Goal: Task Accomplishment & Management: Manage account settings

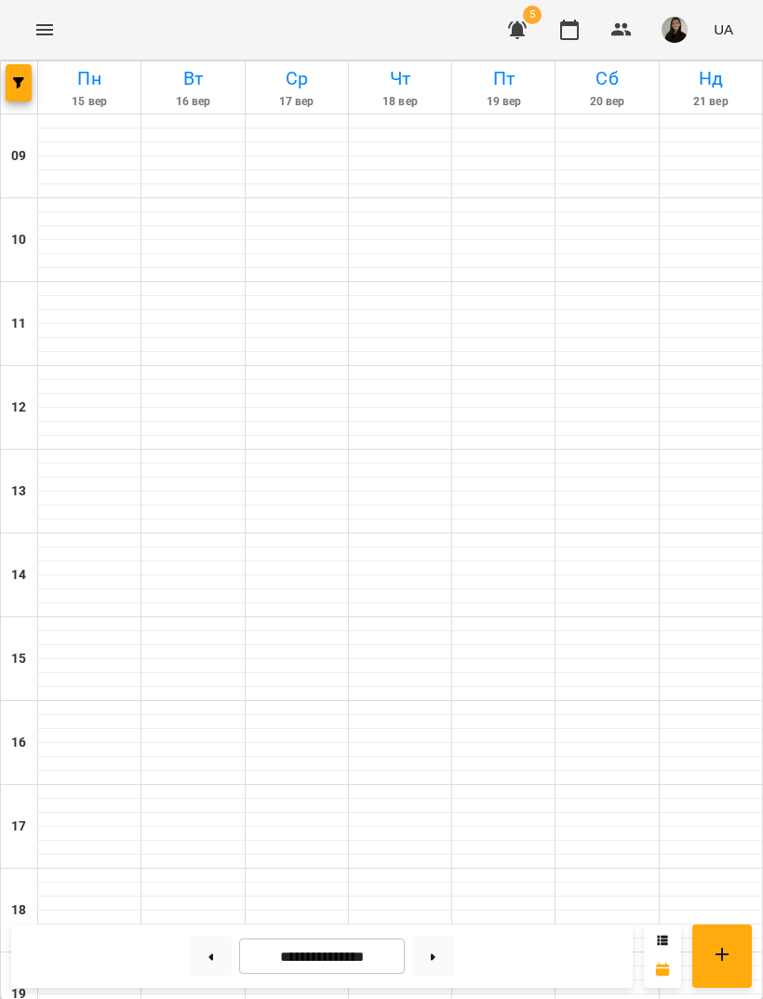
scroll to position [204, 0]
click at [682, 30] on img "button" at bounding box center [675, 30] width 26 height 26
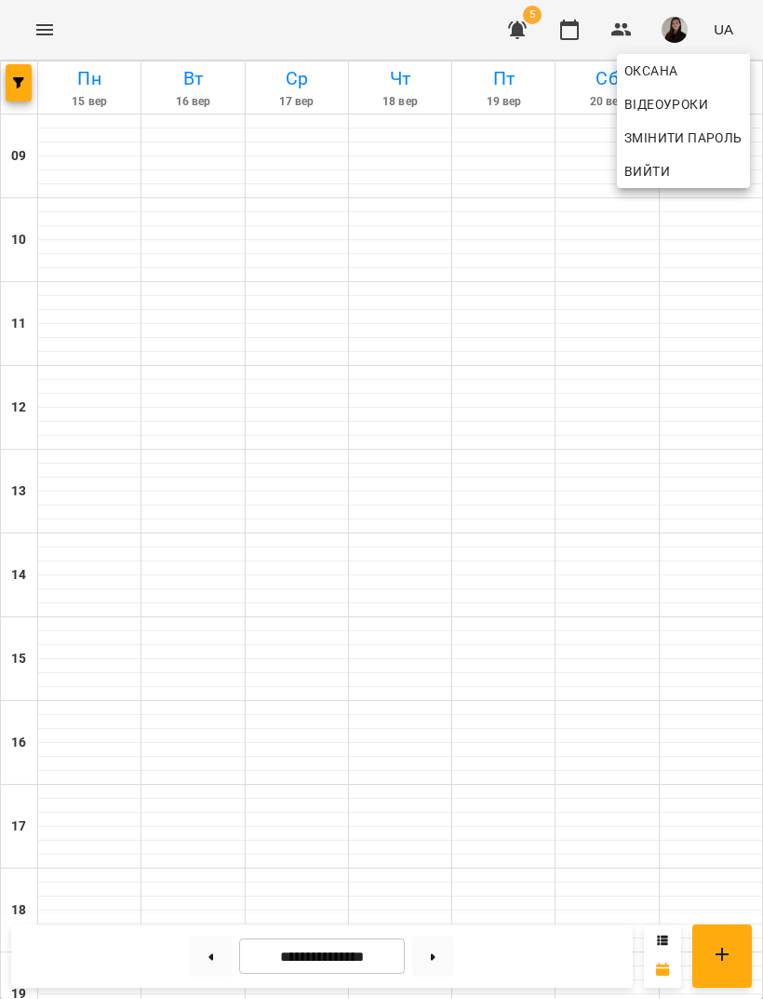
click at [33, 35] on div at bounding box center [381, 499] width 763 height 999
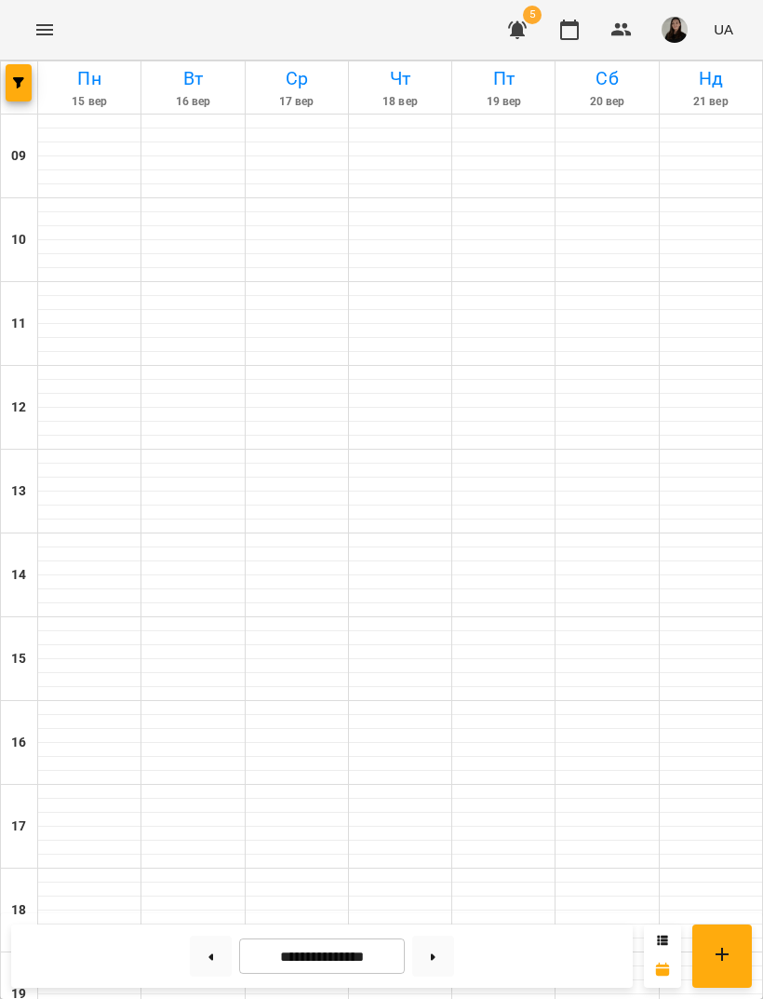
click at [45, 31] on icon "Menu" at bounding box center [45, 30] width 22 height 22
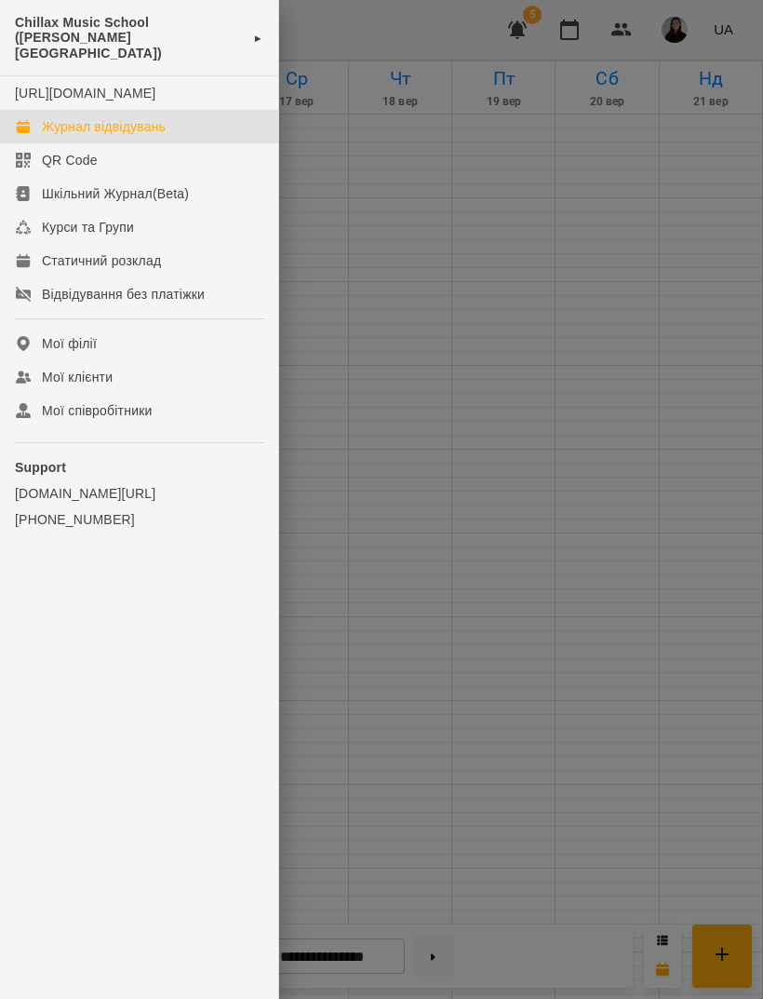
click at [160, 338] on link "Мої філії" at bounding box center [139, 344] width 278 height 34
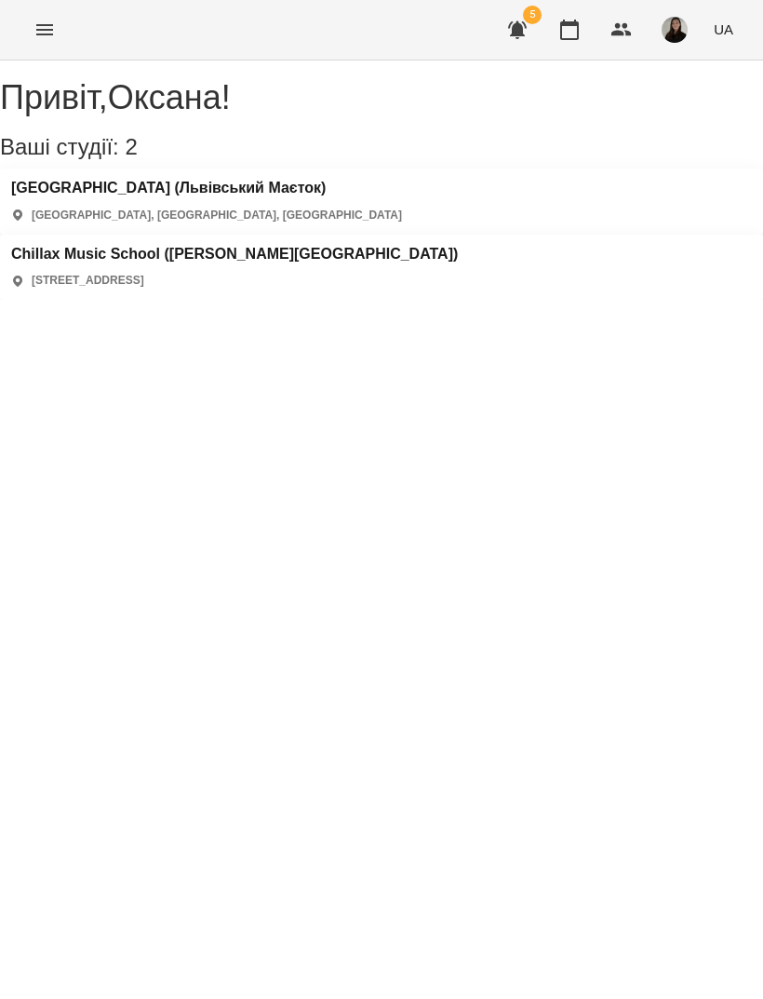
click at [458, 246] on h3 "Chillax Music School ([PERSON_NAME][GEOGRAPHIC_DATA])" at bounding box center [234, 254] width 447 height 17
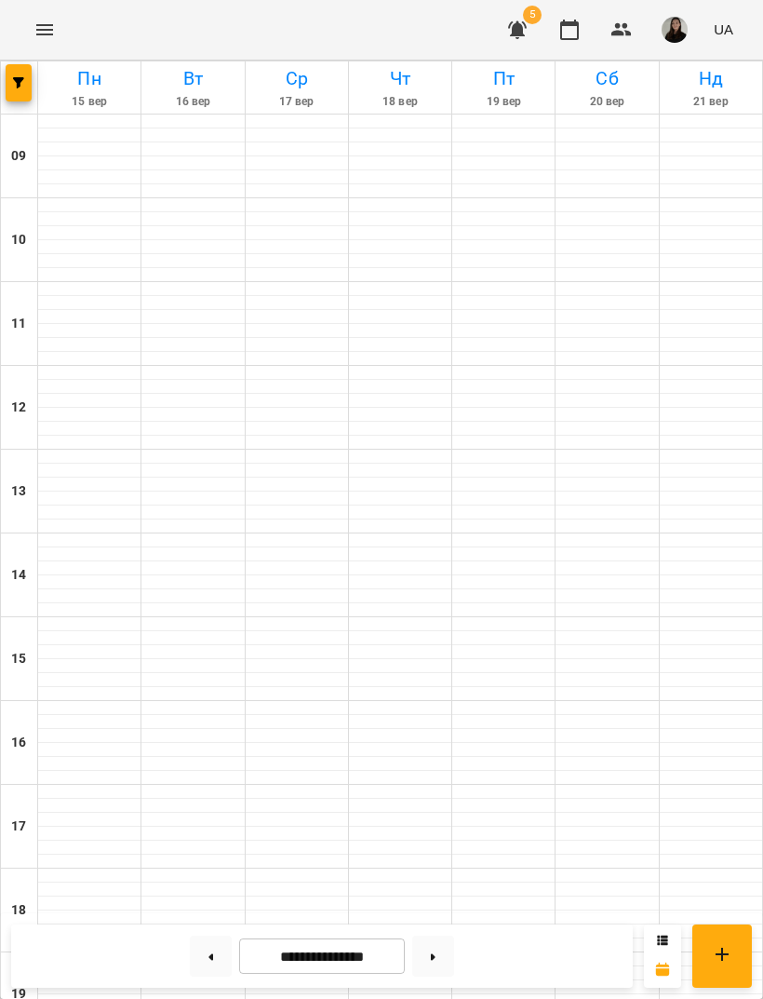
click at [675, 34] on img "button" at bounding box center [675, 30] width 26 height 26
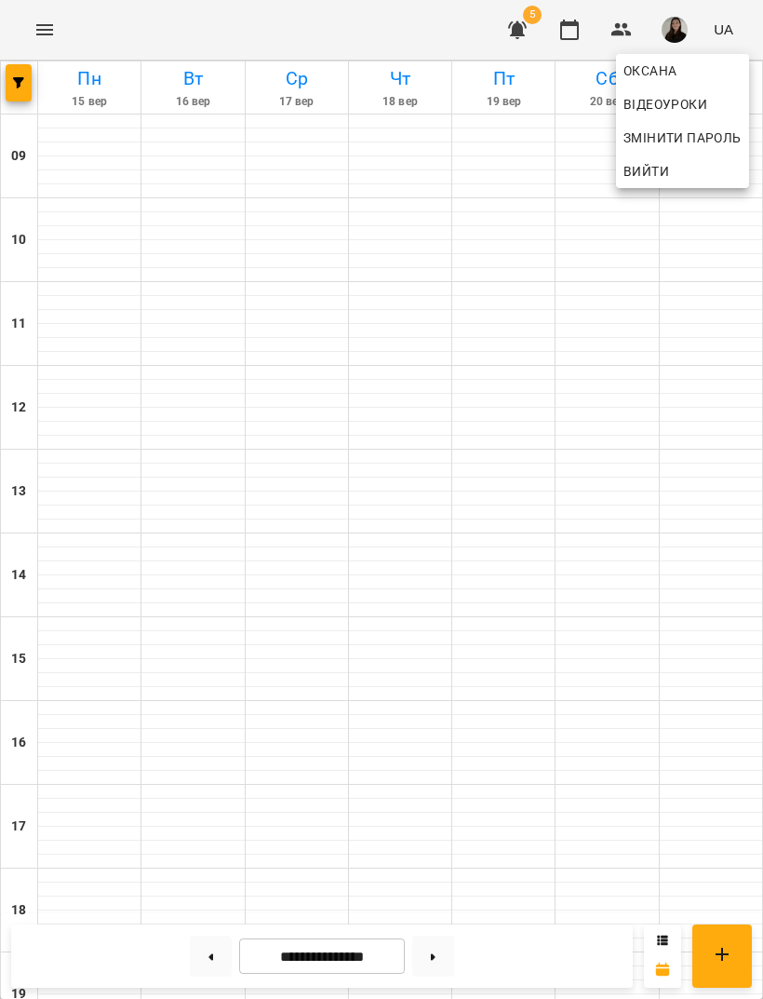
click at [598, 3] on div at bounding box center [381, 499] width 763 height 999
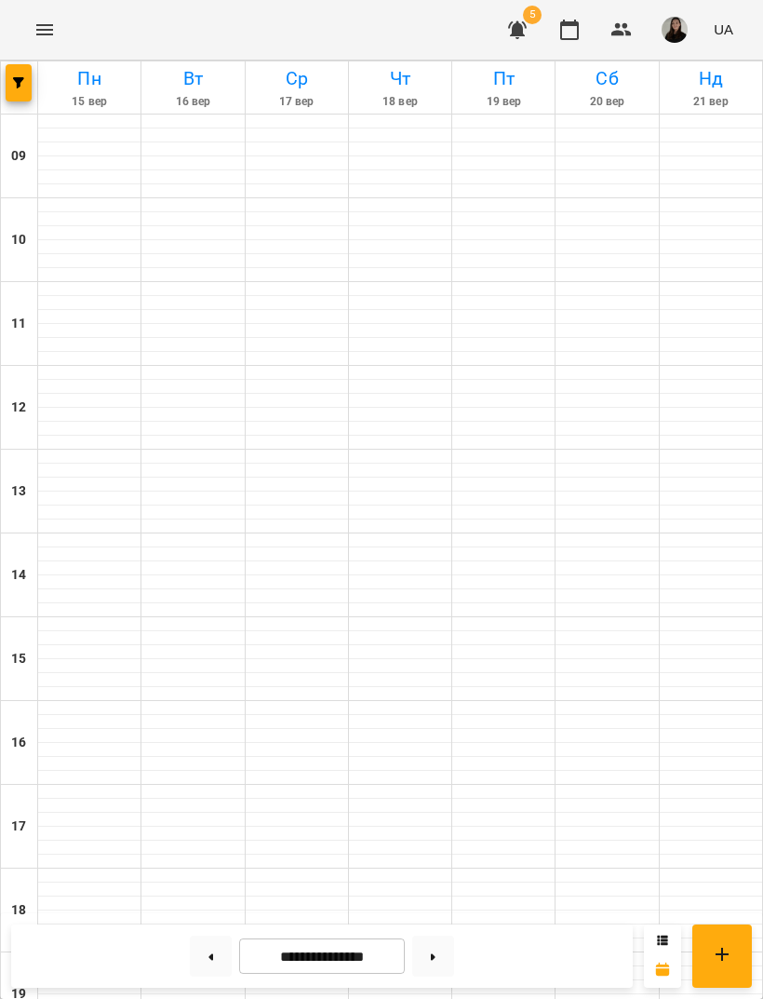
click at [680, 40] on img "button" at bounding box center [675, 30] width 26 height 26
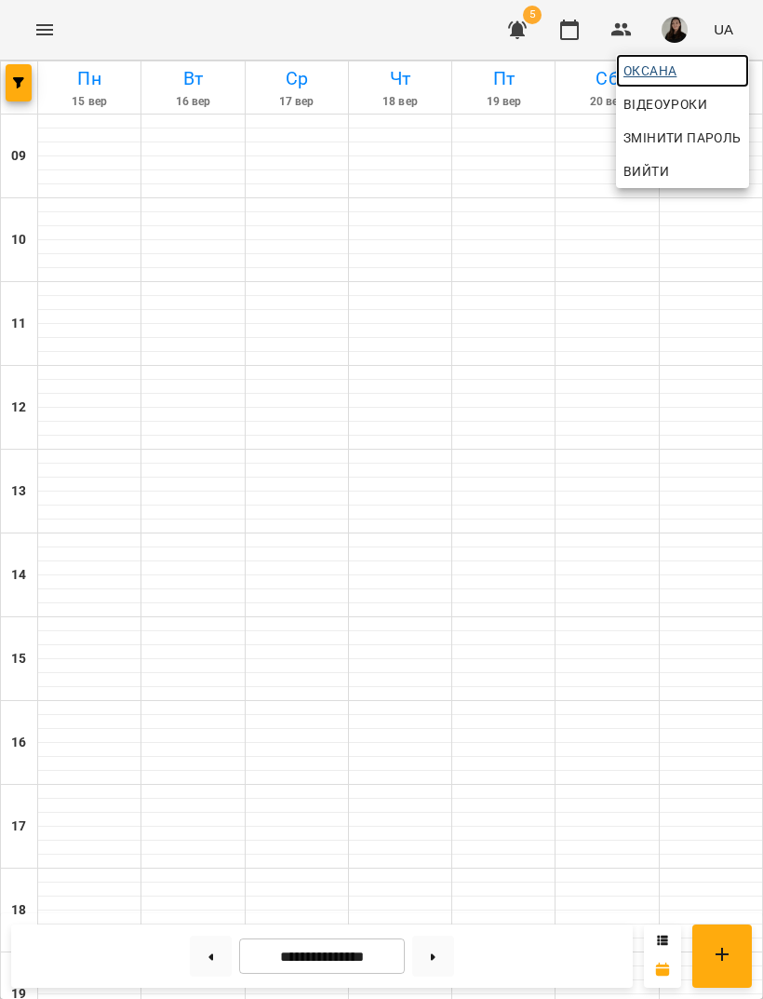
click at [683, 80] on span "Оксана" at bounding box center [683, 71] width 118 height 22
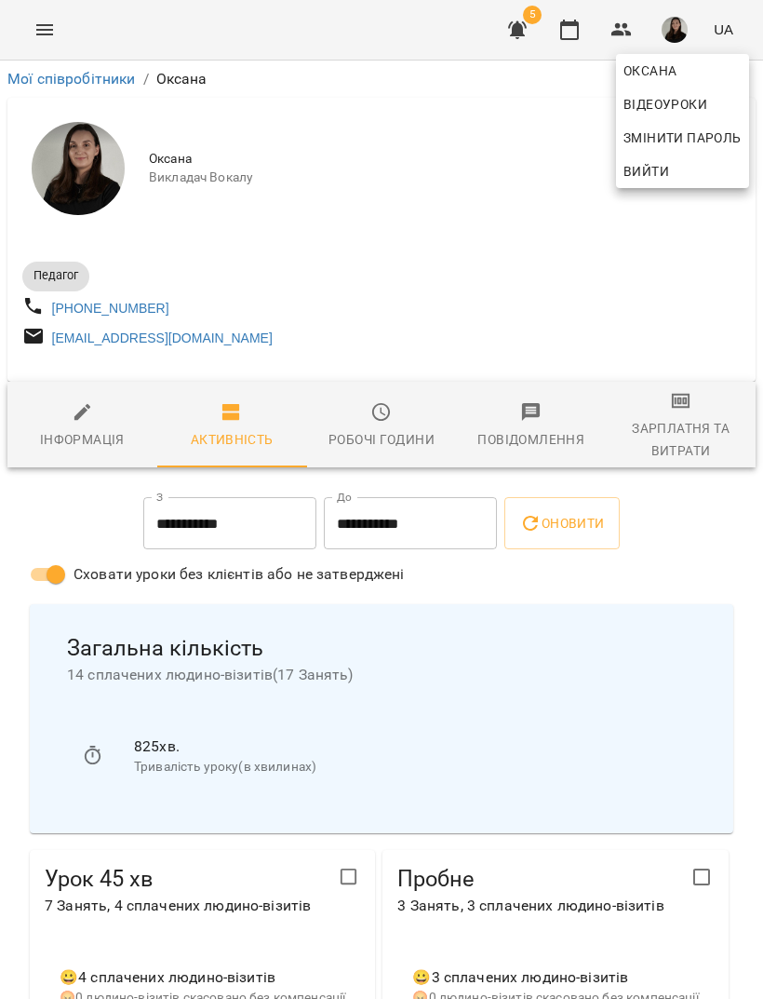
click at [38, 32] on div at bounding box center [381, 499] width 763 height 999
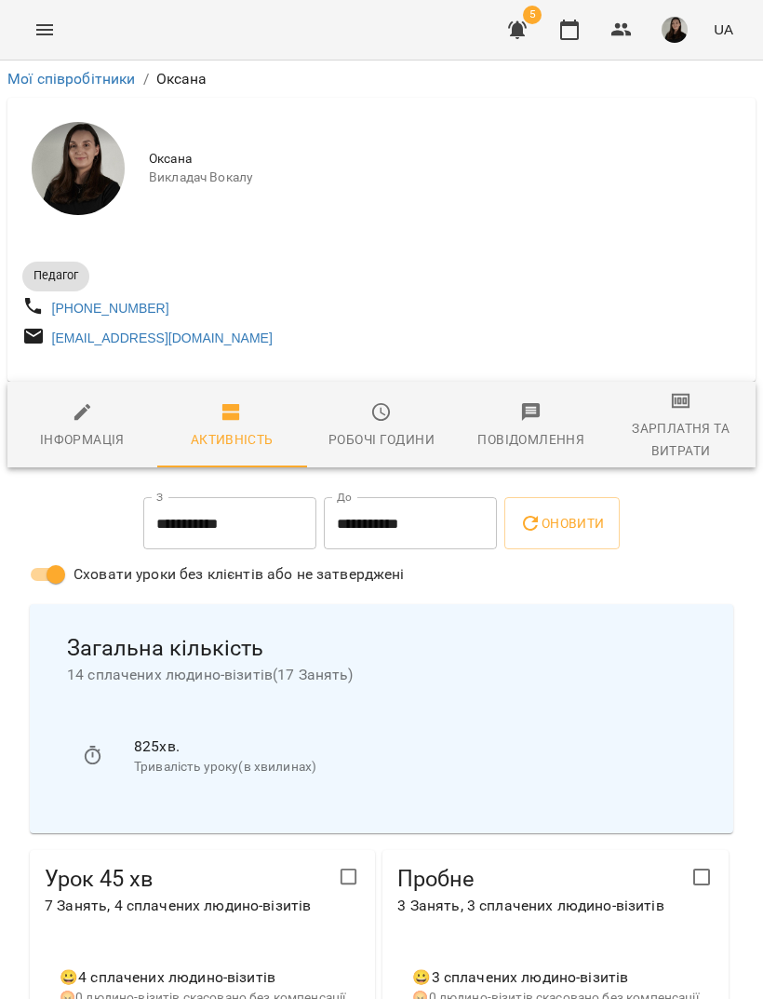
click at [48, 29] on icon "Menu" at bounding box center [45, 30] width 22 height 22
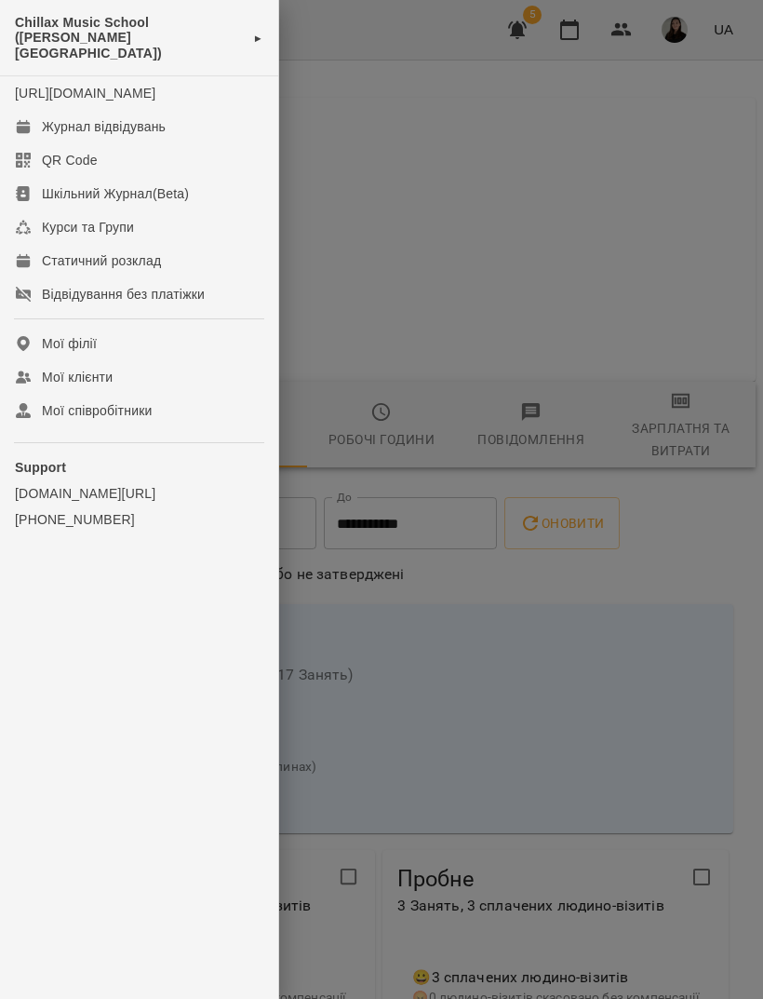
click at [142, 238] on link "Курси та Групи" at bounding box center [139, 227] width 278 height 34
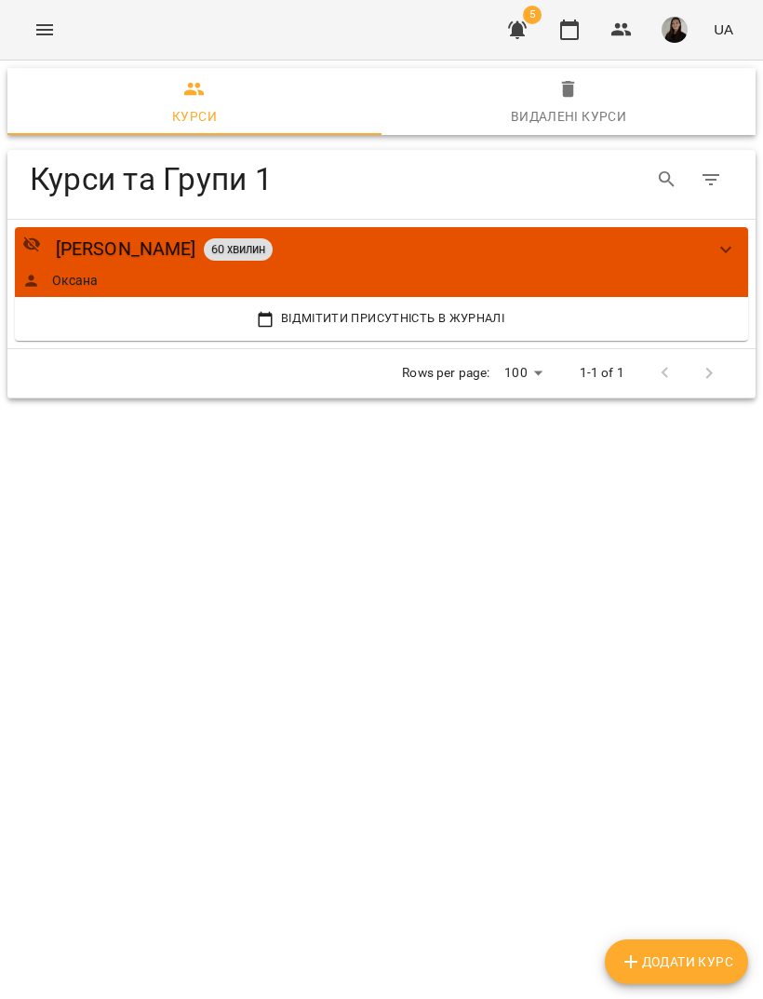
click at [508, 282] on div "Оксана" at bounding box center [362, 280] width 681 height 19
click at [146, 257] on div "[PERSON_NAME]" at bounding box center [126, 249] width 141 height 29
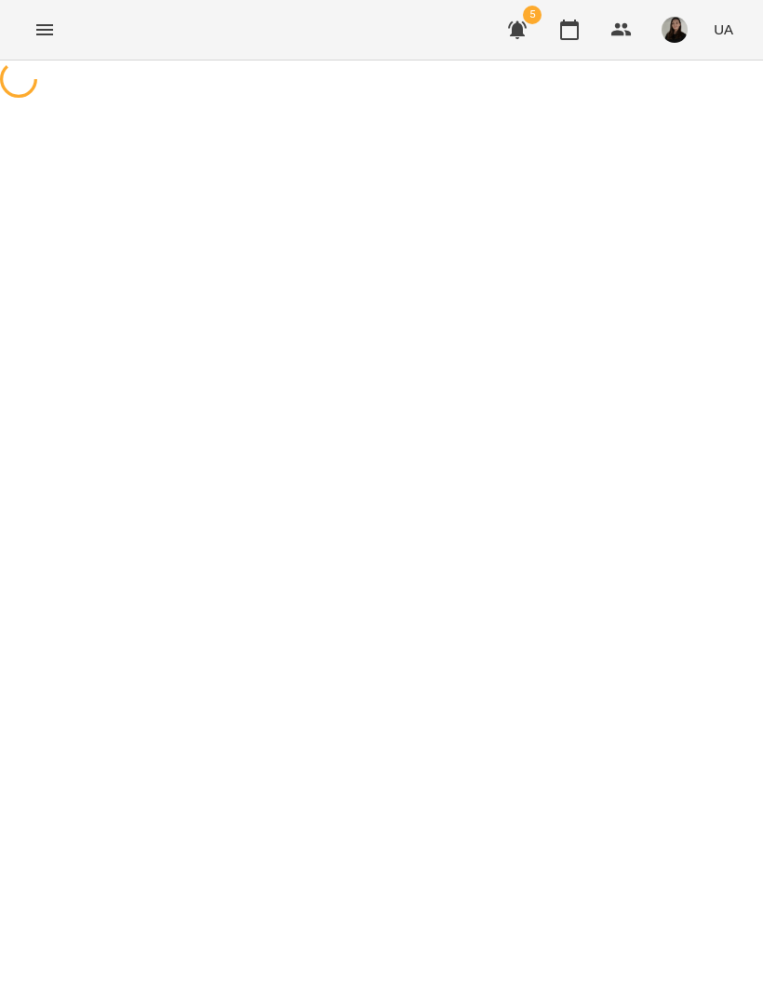
click at [573, 29] on icon "button" at bounding box center [570, 30] width 22 height 22
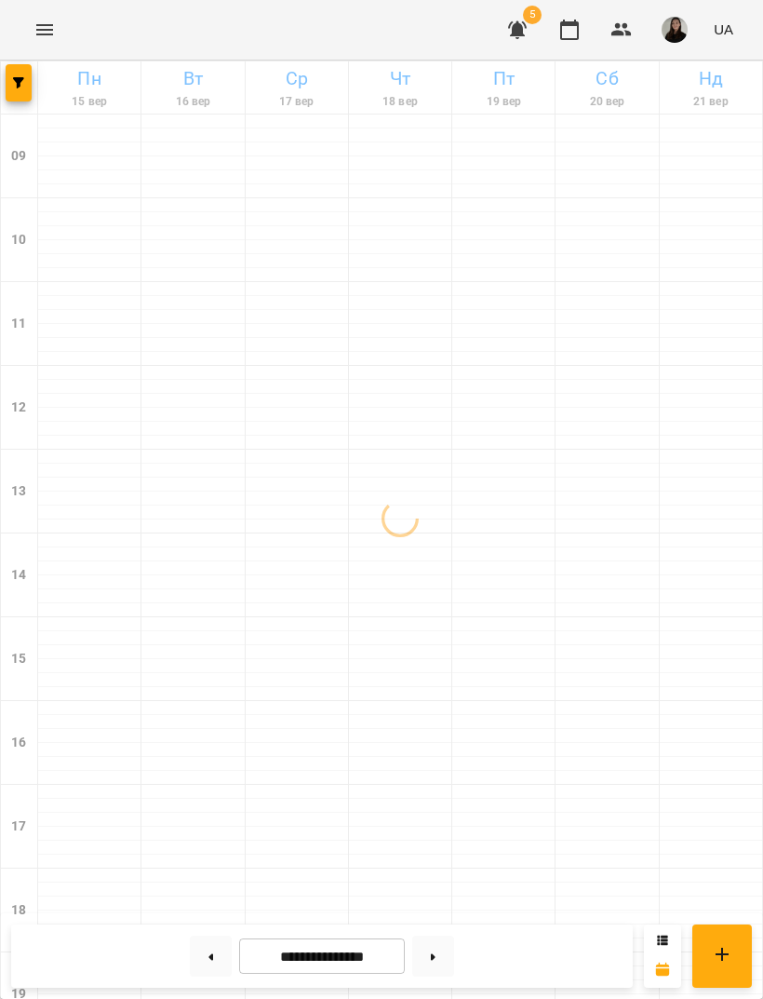
click at [573, 23] on icon "button" at bounding box center [569, 30] width 19 height 20
click at [25, 84] on span "button" at bounding box center [19, 82] width 26 height 11
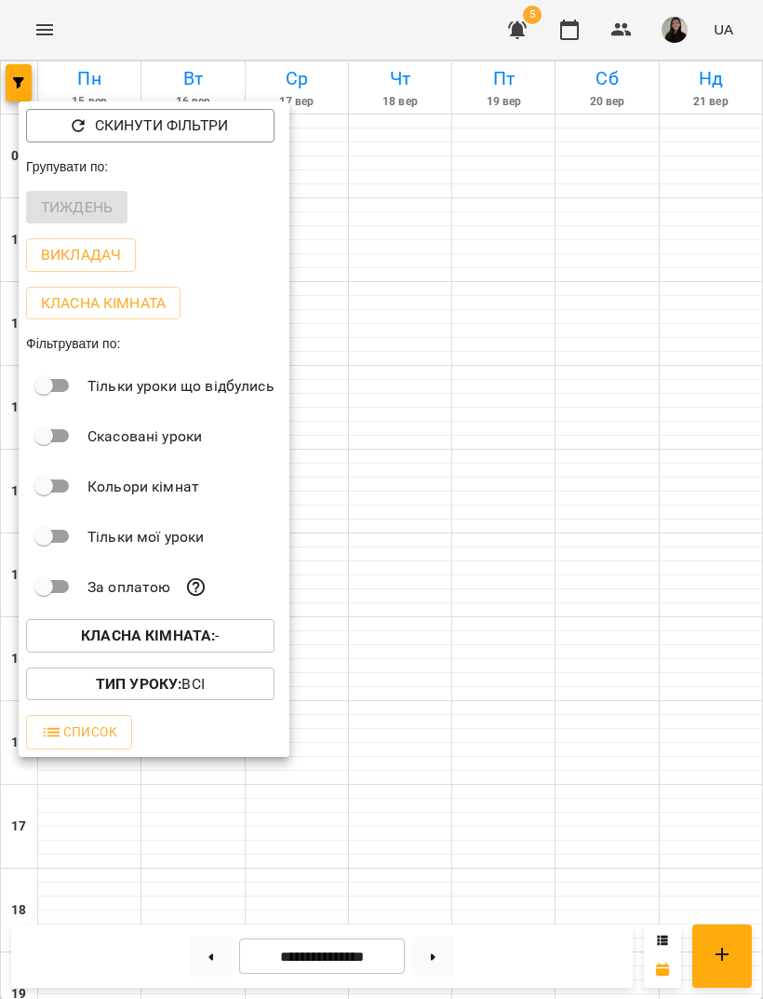
click at [105, 259] on p "Викладач" at bounding box center [81, 255] width 80 height 22
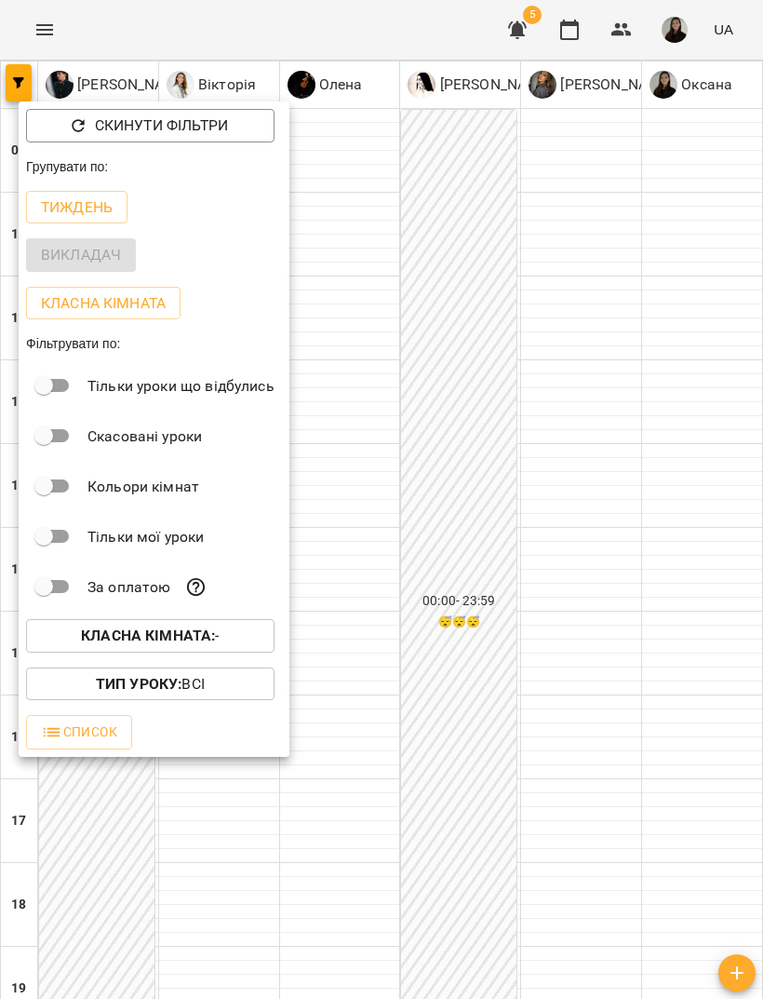
click at [142, 292] on p "Класна кімната" at bounding box center [103, 303] width 125 height 22
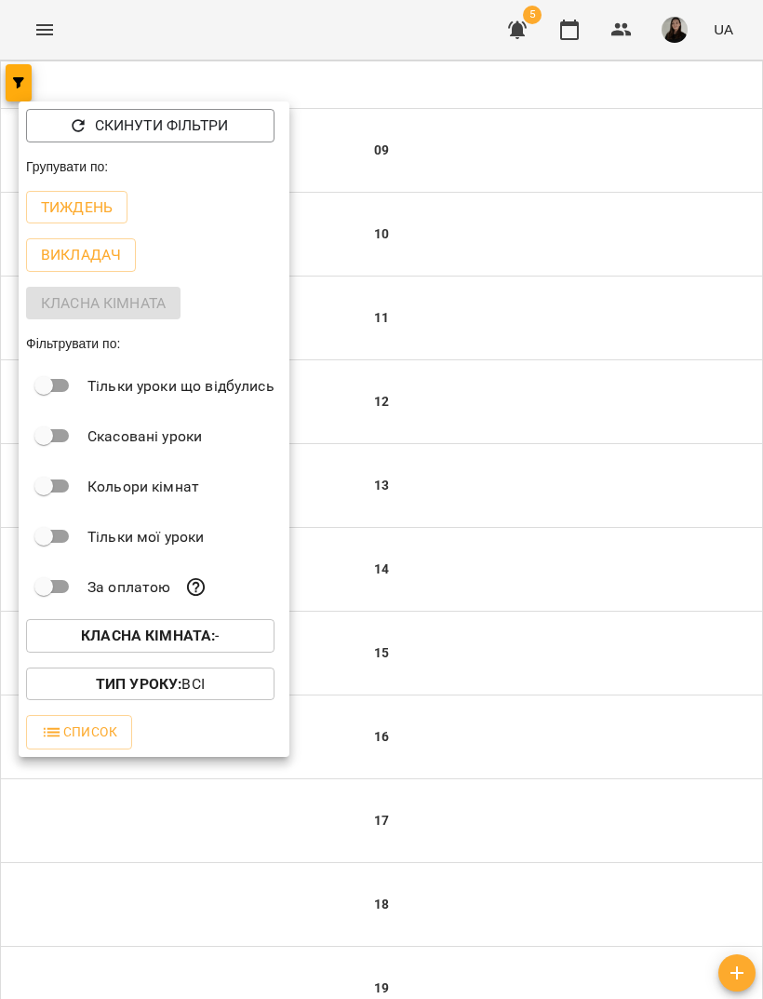
click at [119, 200] on button "Тиждень" at bounding box center [76, 208] width 101 height 34
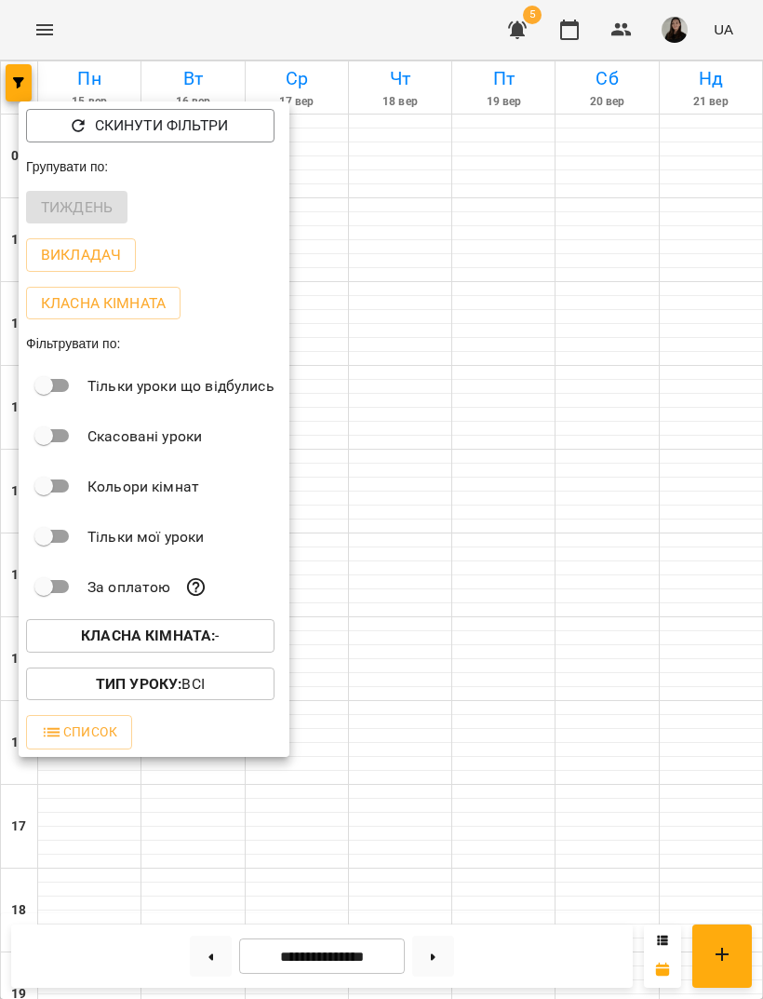
click at [427, 24] on div at bounding box center [381, 499] width 763 height 999
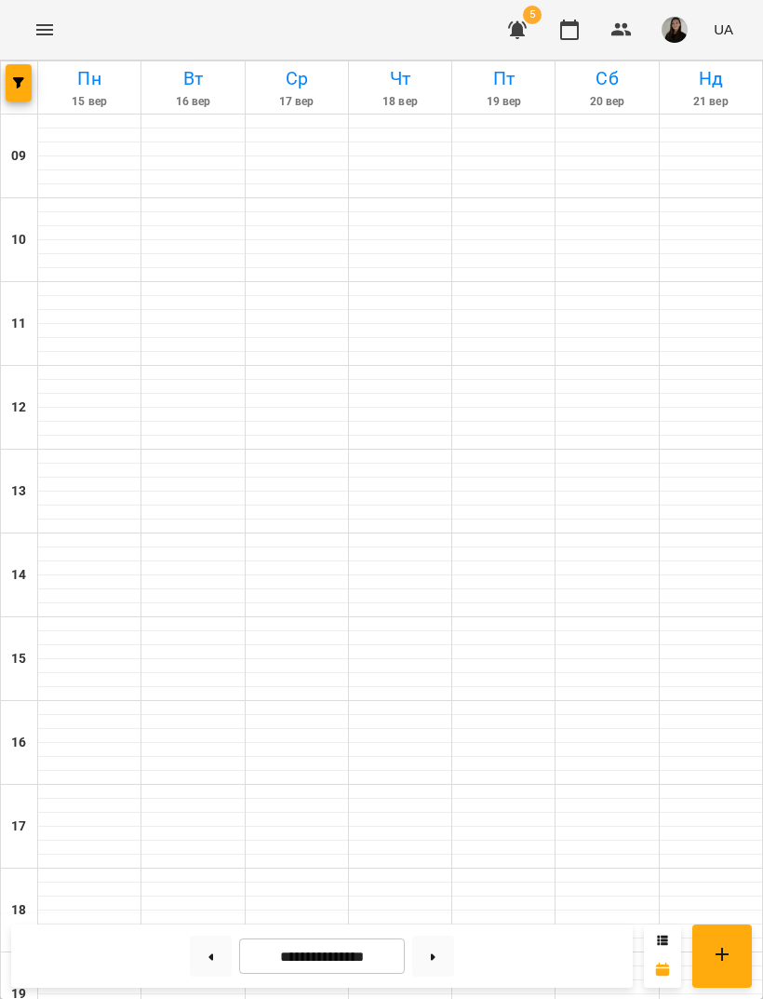
click at [454, 938] on button at bounding box center [433, 956] width 42 height 41
click at [461, 945] on div at bounding box center [433, 956] width 57 height 41
click at [224, 953] on button at bounding box center [211, 956] width 42 height 41
click at [218, 960] on button at bounding box center [211, 956] width 42 height 41
click at [435, 954] on icon at bounding box center [433, 956] width 5 height 7
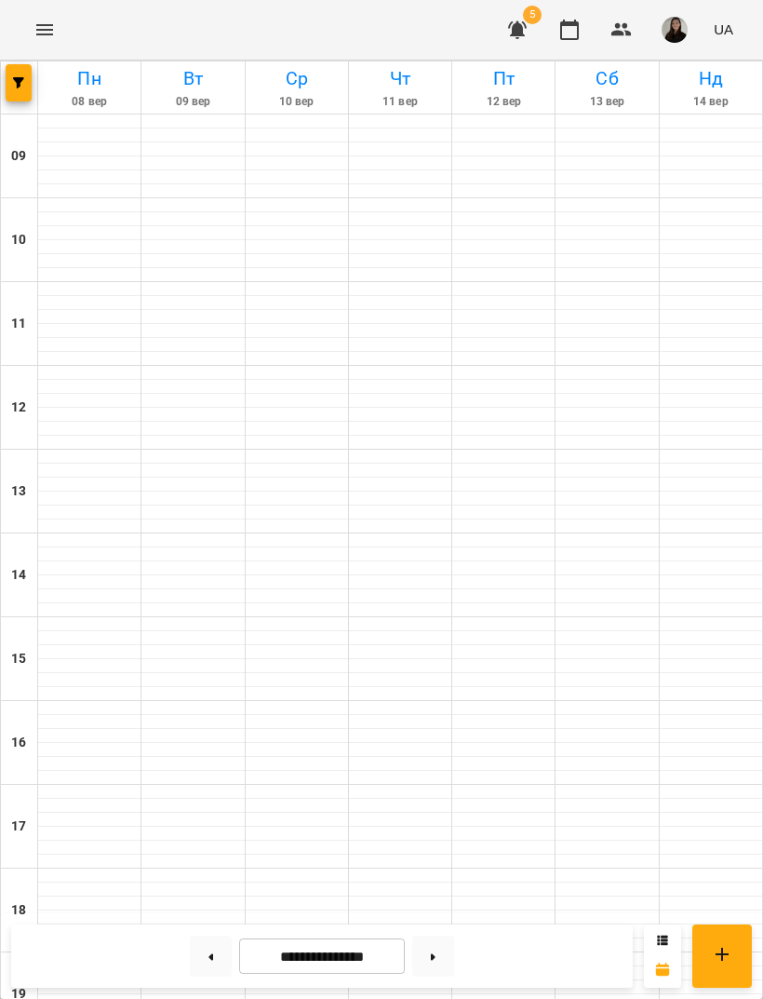
type input "**********"
click at [659, 45] on button "button" at bounding box center [675, 30] width 48 height 48
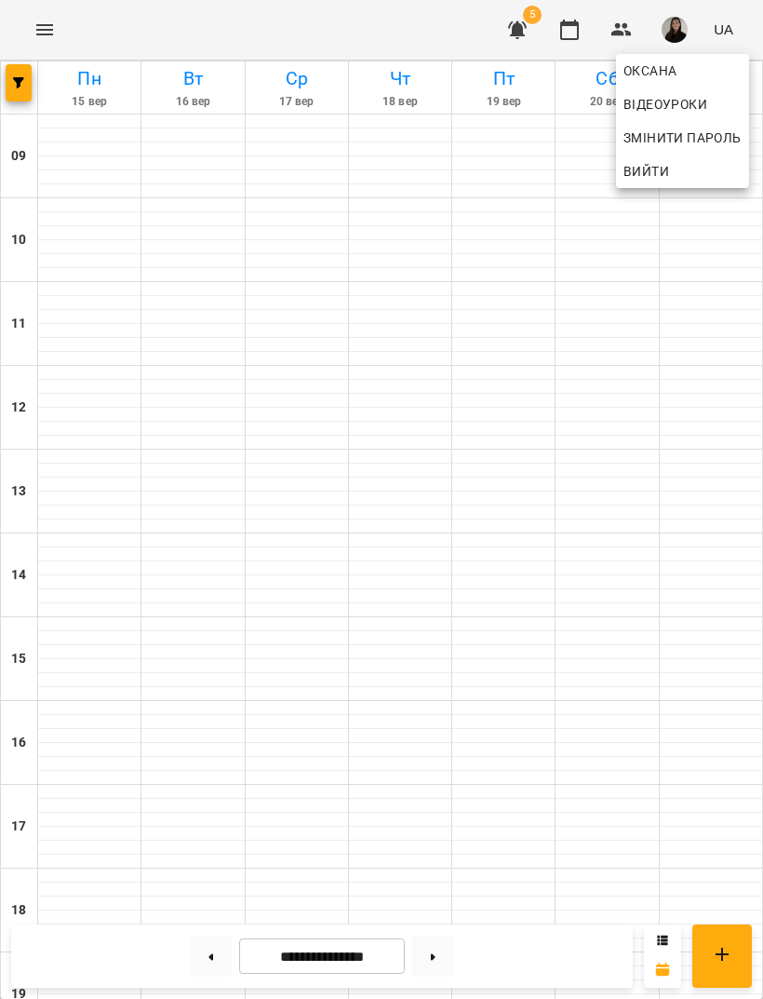
click at [679, 180] on span "Вийти" at bounding box center [683, 171] width 118 height 22
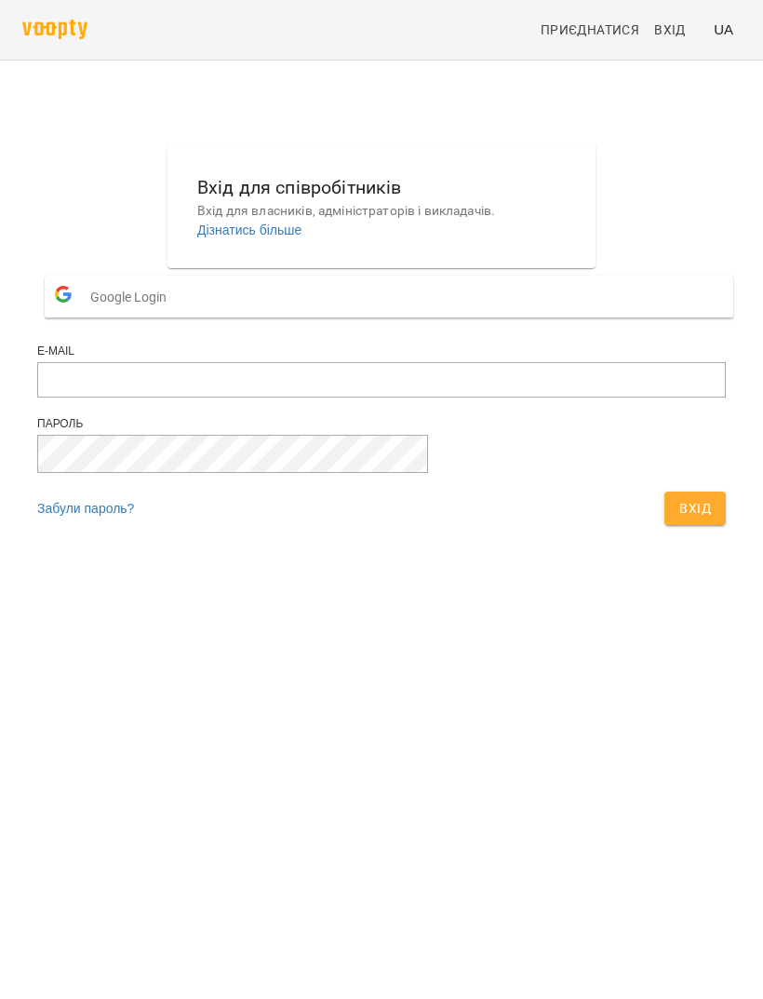
click at [512, 317] on button "Google Login" at bounding box center [389, 297] width 689 height 42
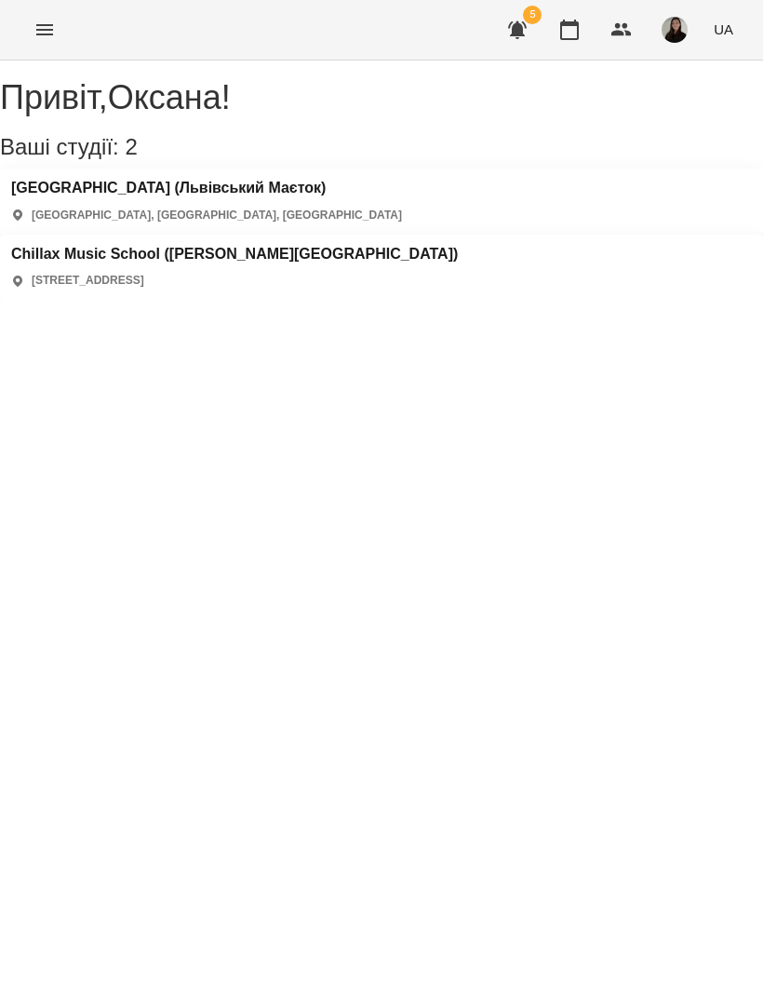
click at [653, 235] on div "Chillax Music School (Петрівський Квартал) вулиця Соборна, 107, Софіївська Борщ…" at bounding box center [381, 268] width 763 height 66
click at [458, 246] on h3 "Chillax Music School ([PERSON_NAME][GEOGRAPHIC_DATA])" at bounding box center [234, 254] width 447 height 17
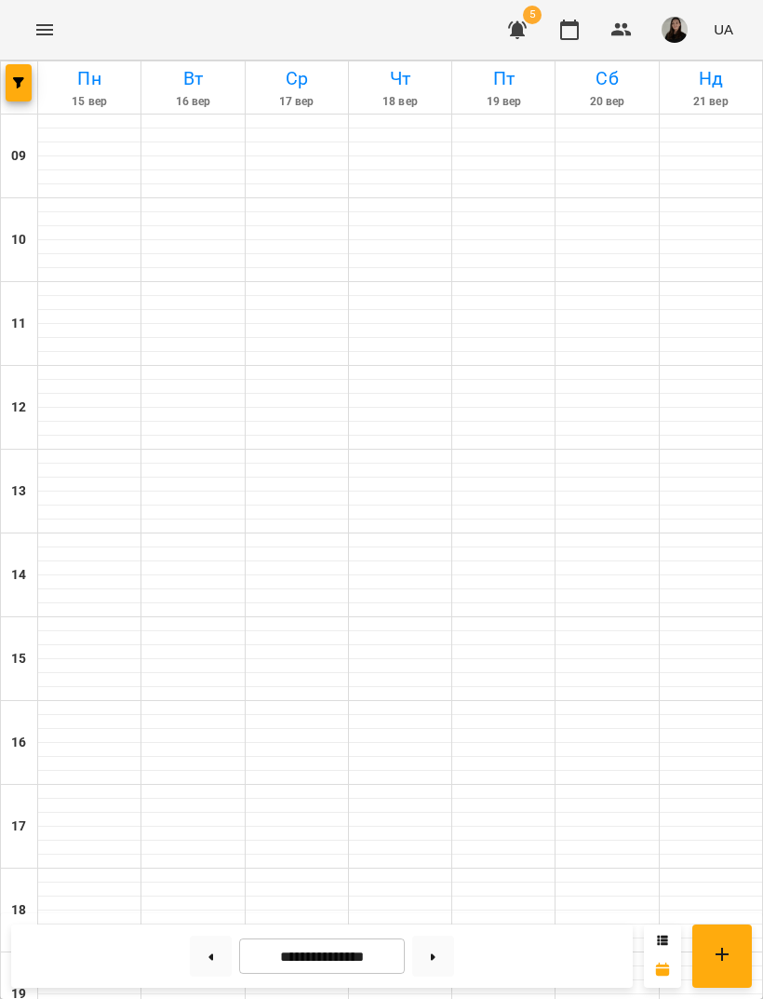
scroll to position [204, 0]
click at [519, 30] on icon "button" at bounding box center [517, 30] width 19 height 18
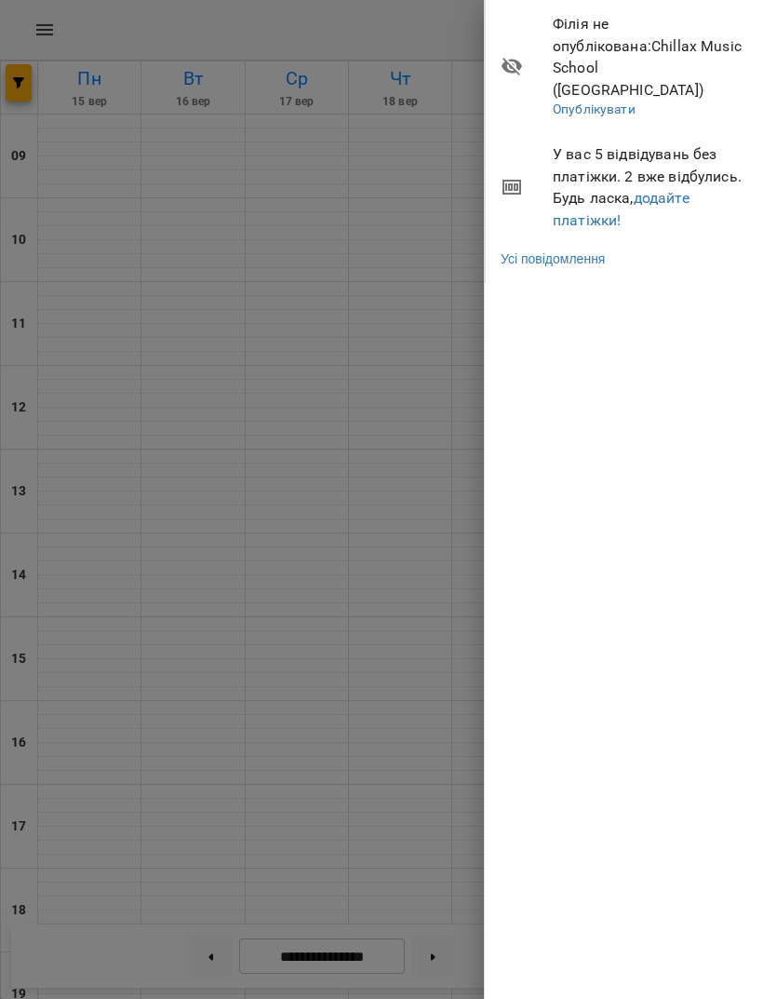
click at [669, 189] on link "додайте платіжки!" at bounding box center [621, 209] width 137 height 40
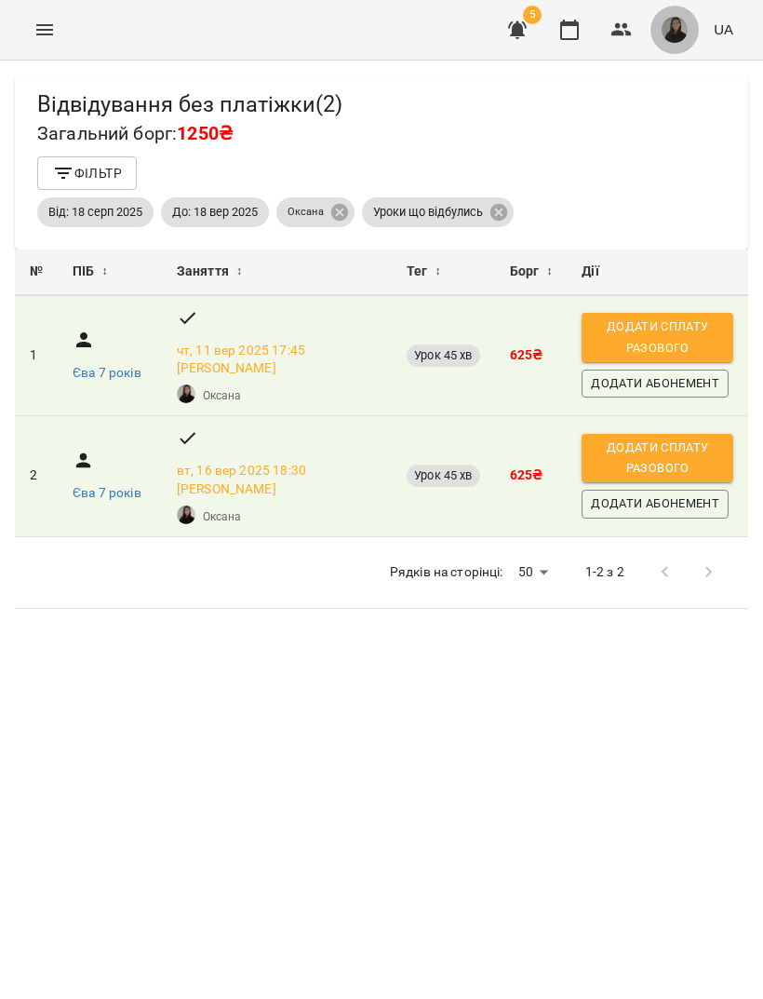
click at [665, 40] on img "button" at bounding box center [675, 30] width 26 height 26
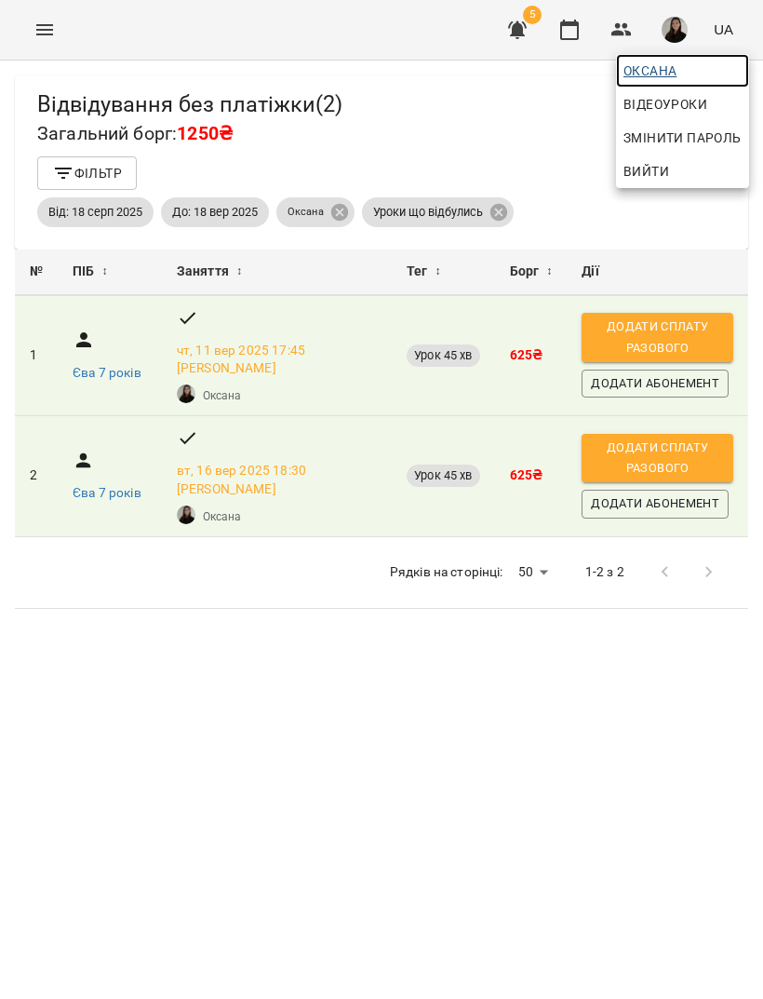
click at [656, 71] on span "Оксана" at bounding box center [683, 71] width 118 height 22
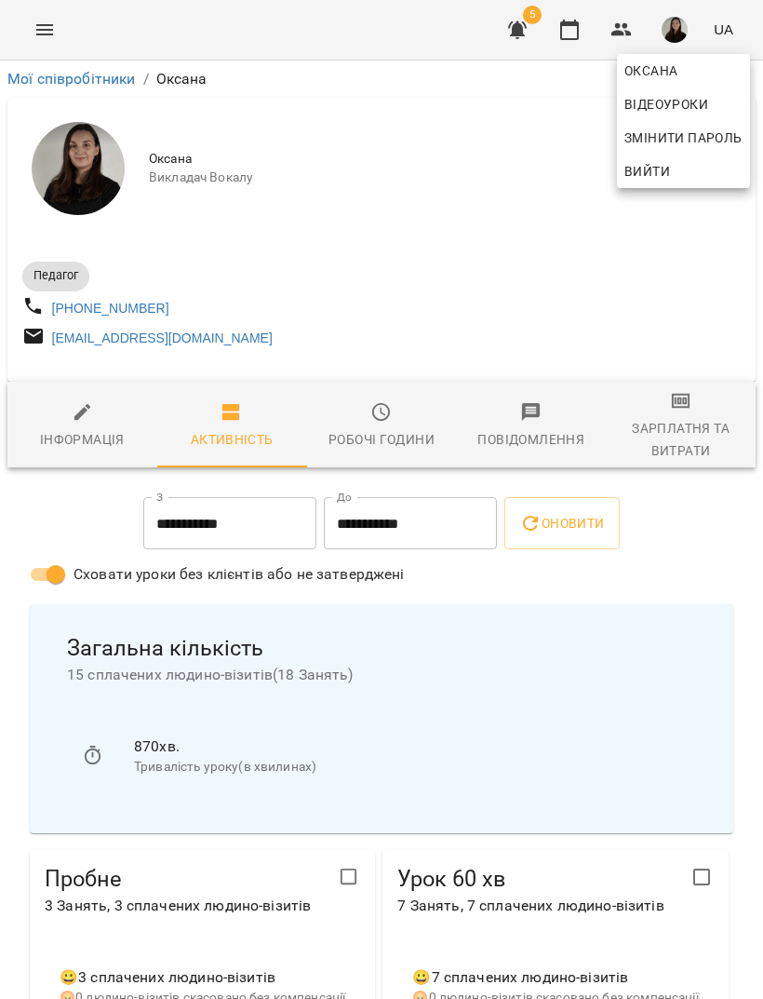
click at [573, 34] on div at bounding box center [381, 499] width 763 height 999
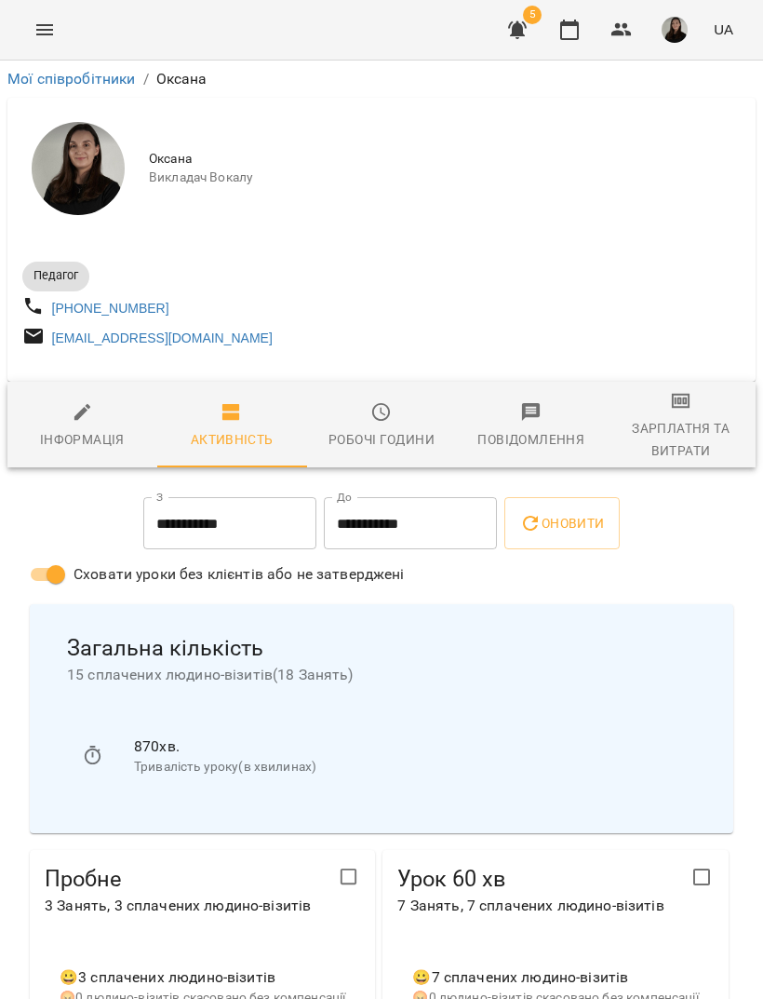
click at [578, 26] on icon "button" at bounding box center [569, 30] width 19 height 20
